Goal: Information Seeking & Learning: Learn about a topic

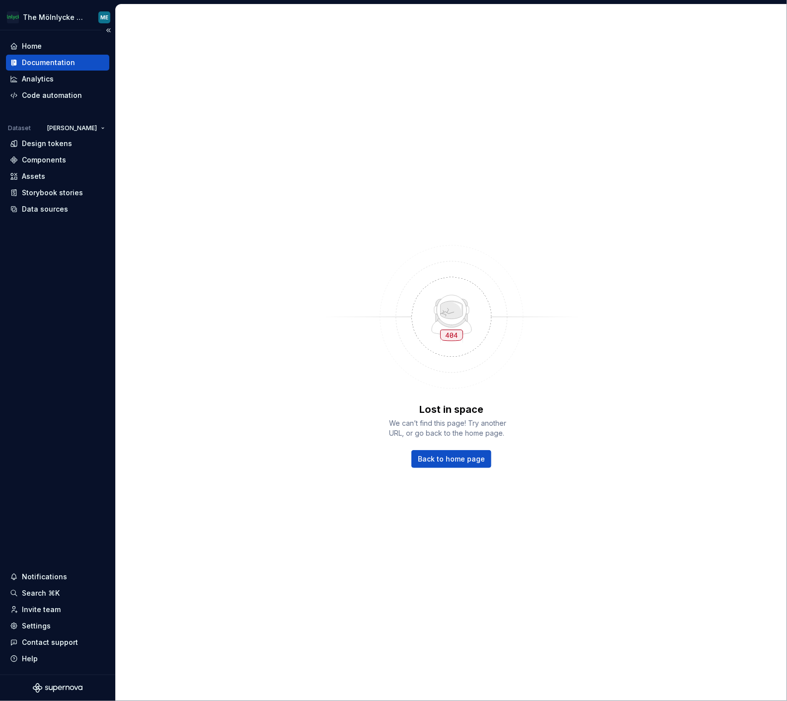
click at [43, 60] on div "Documentation" at bounding box center [48, 63] width 53 height 10
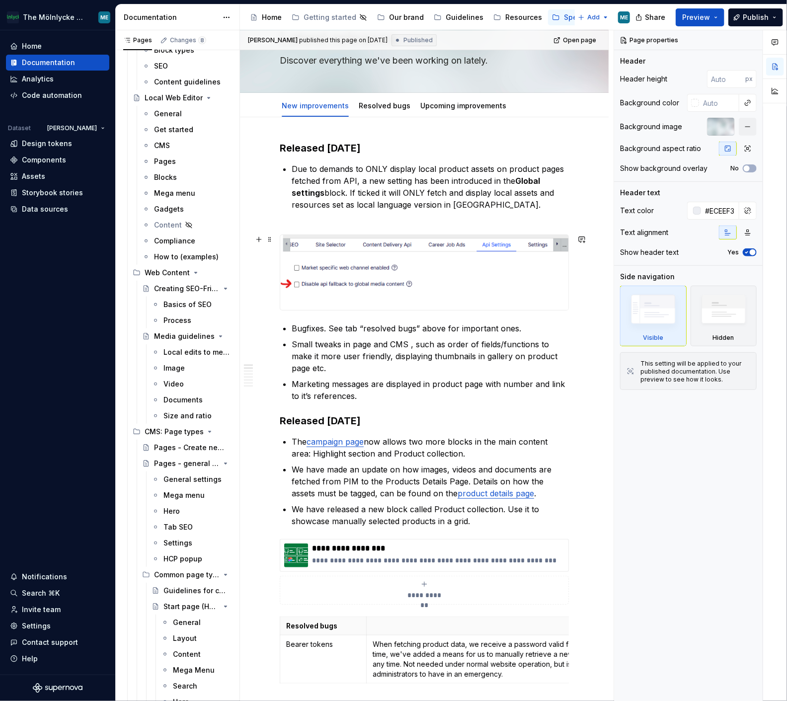
scroll to position [1115, 0]
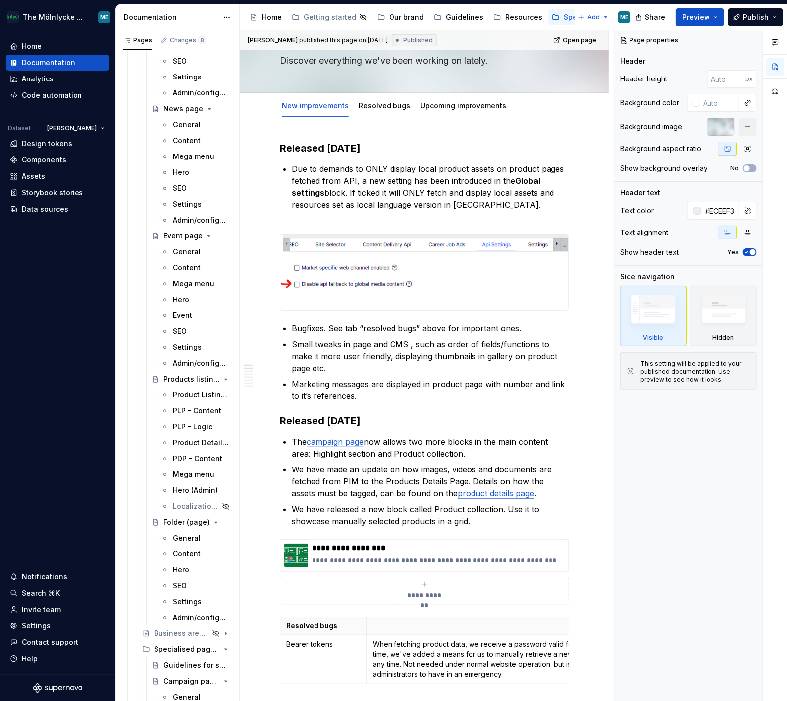
drag, startPoint x: 172, startPoint y: 396, endPoint x: 602, endPoint y: 460, distance: 434.8
click at [172, 396] on div "Product Listing Page" at bounding box center [196, 395] width 71 height 10
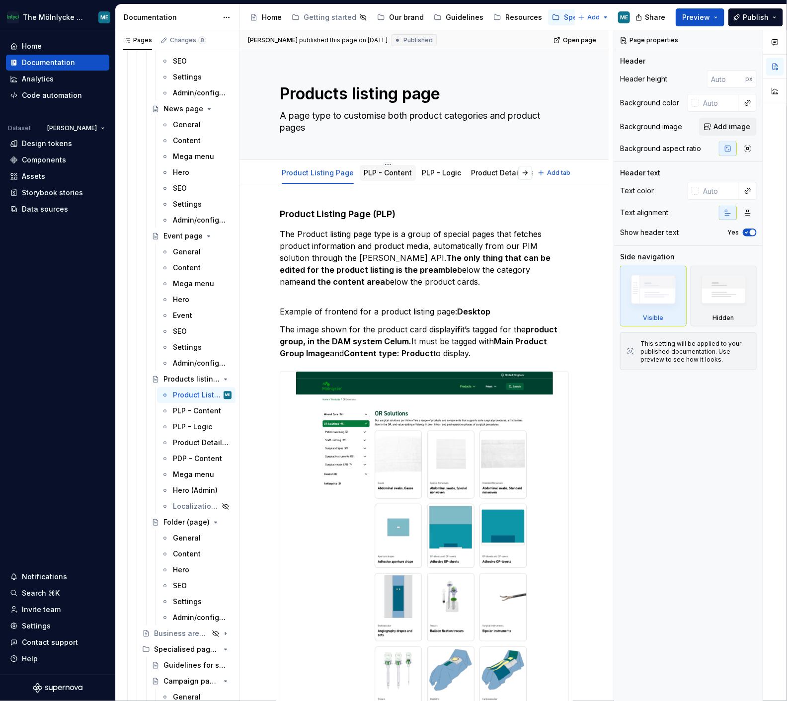
click at [394, 174] on link "PLP - Content" at bounding box center [387, 172] width 48 height 8
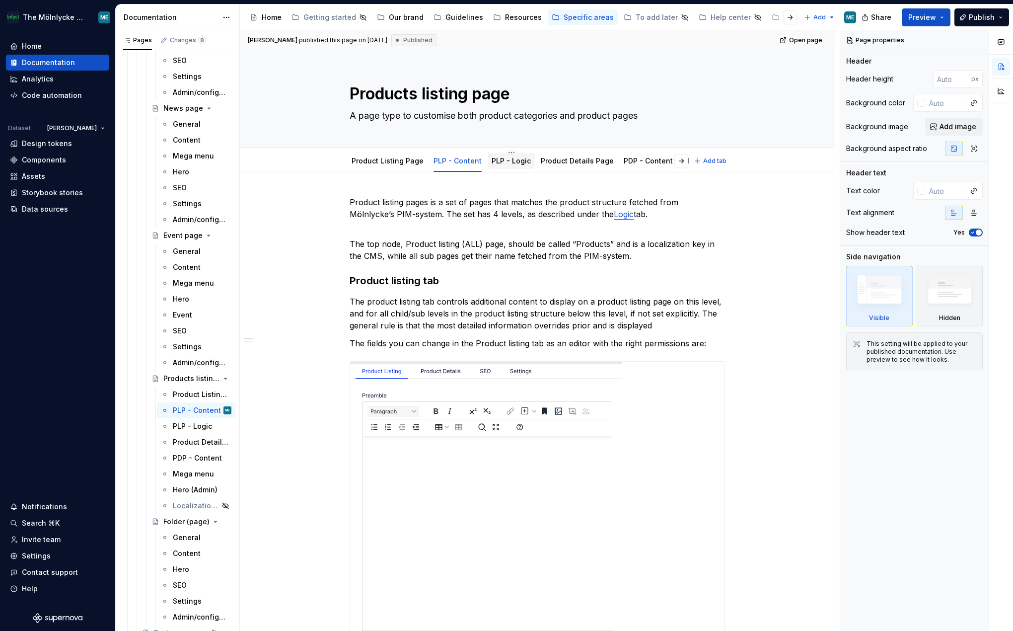
click at [496, 163] on link "PLP - Logic" at bounding box center [511, 160] width 39 height 8
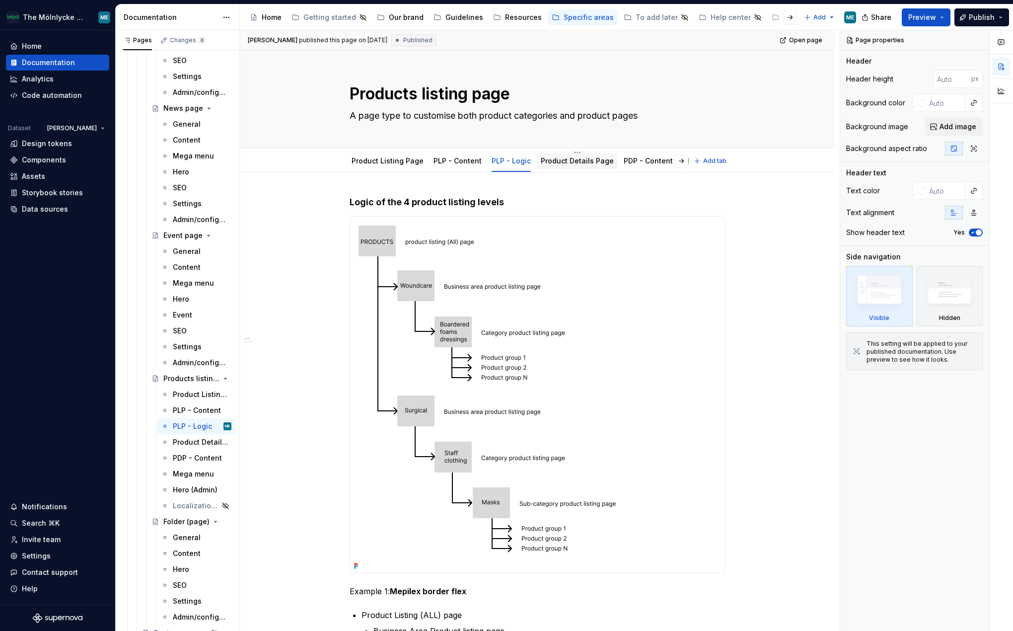
click at [572, 160] on link "Product Details Page" at bounding box center [577, 160] width 73 height 8
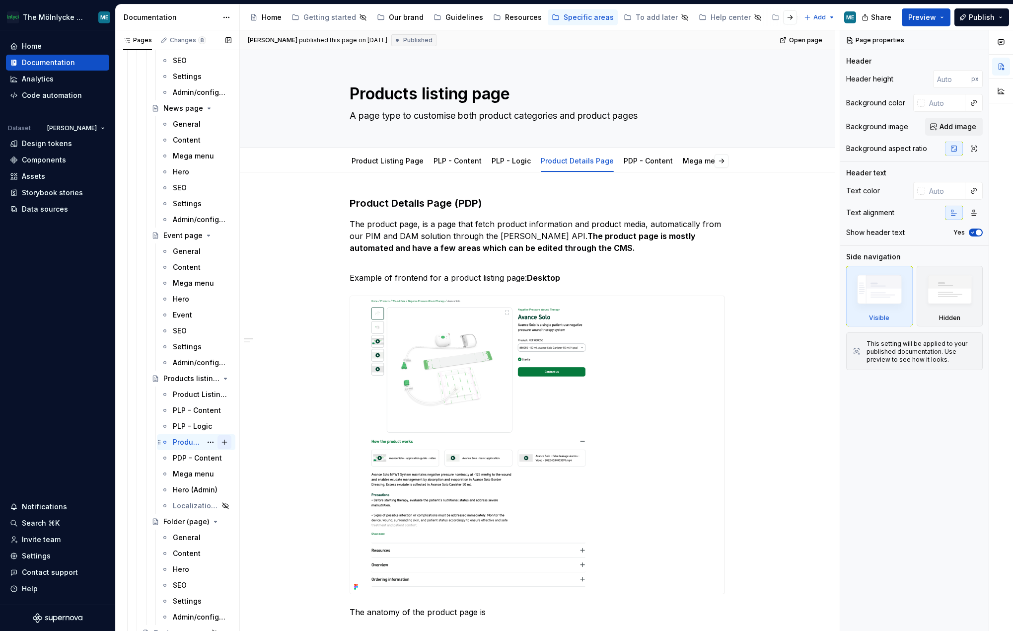
click at [217, 436] on button "Page tree" at bounding box center [224, 442] width 14 height 14
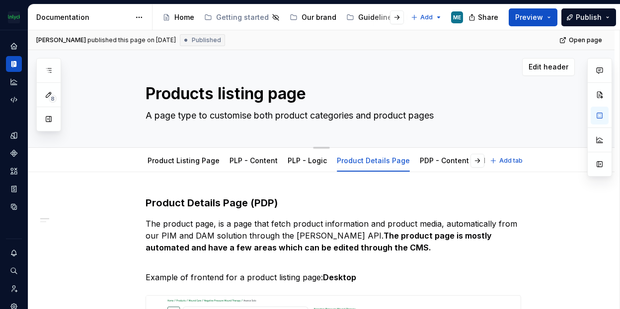
click at [394, 59] on div "Edit header" at bounding box center [301, 67] width 546 height 18
type textarea "*"
